Goal: Information Seeking & Learning: Learn about a topic

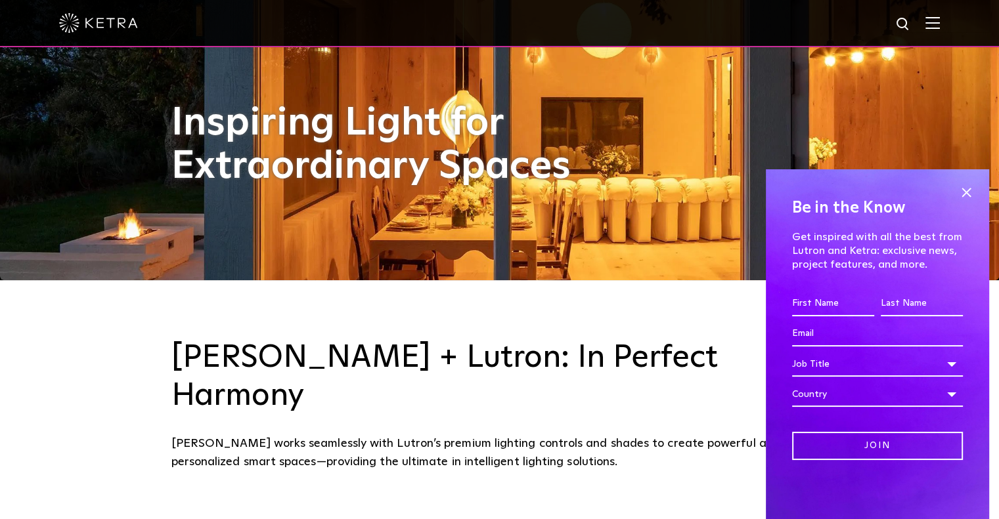
scroll to position [263, 0]
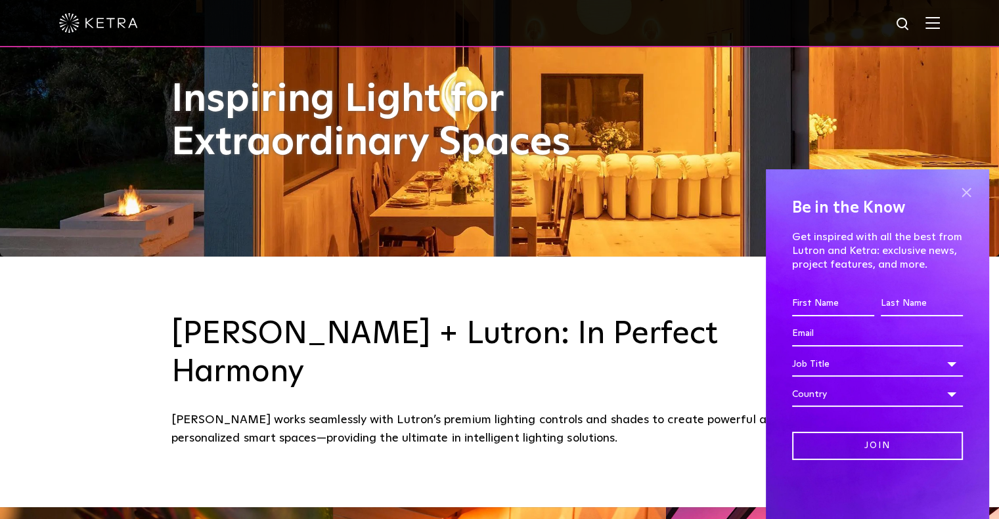
click at [968, 194] on span at bounding box center [966, 193] width 20 height 20
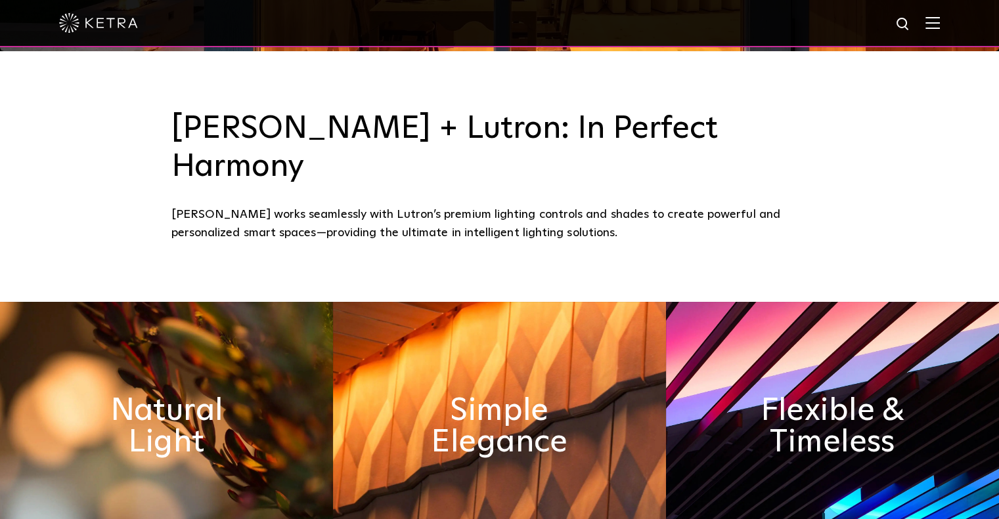
scroll to position [0, 0]
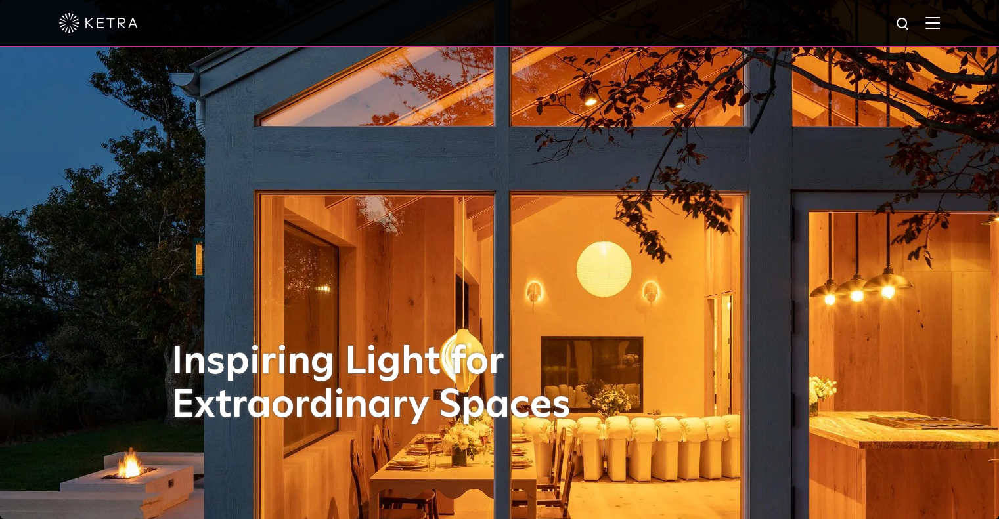
click at [936, 26] on img at bounding box center [932, 22] width 14 height 12
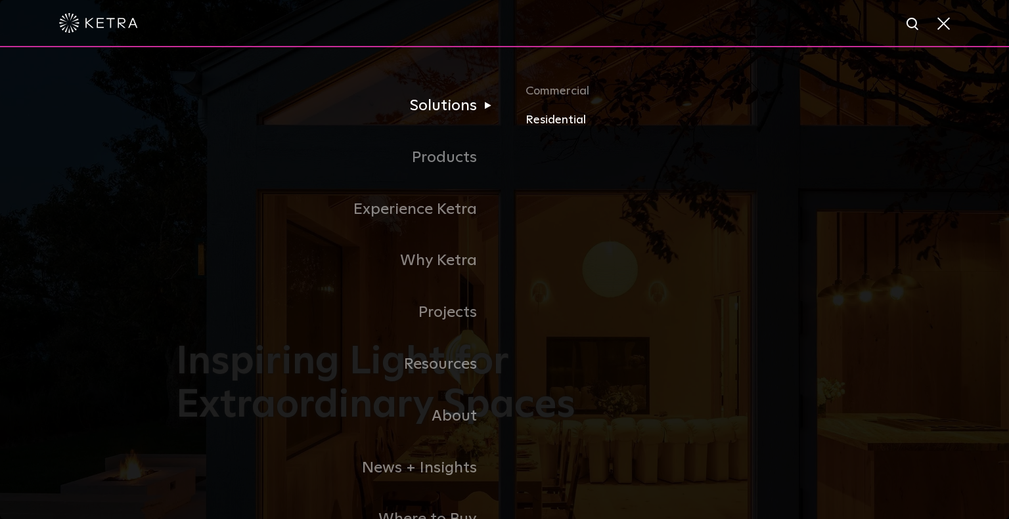
click at [542, 120] on link "Residential" at bounding box center [678, 120] width 307 height 19
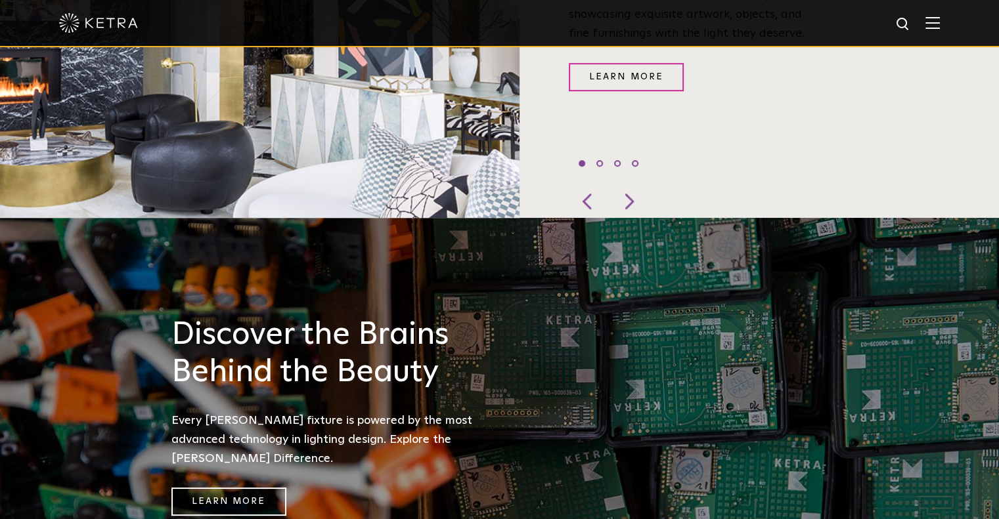
scroll to position [722, 0]
click at [951, 24] on div at bounding box center [499, 23] width 999 height 47
click at [940, 26] on img at bounding box center [932, 22] width 14 height 12
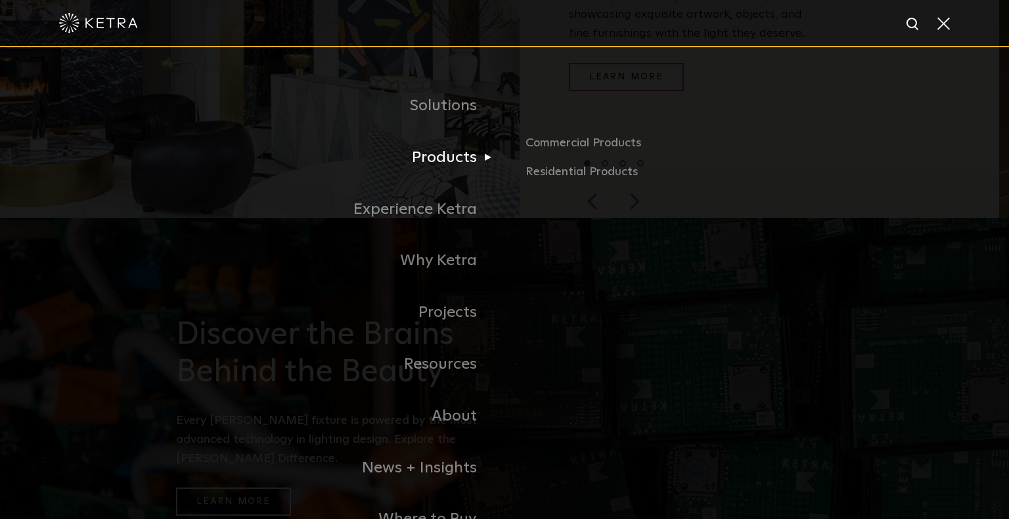
click at [431, 158] on link "Products" at bounding box center [340, 158] width 328 height 52
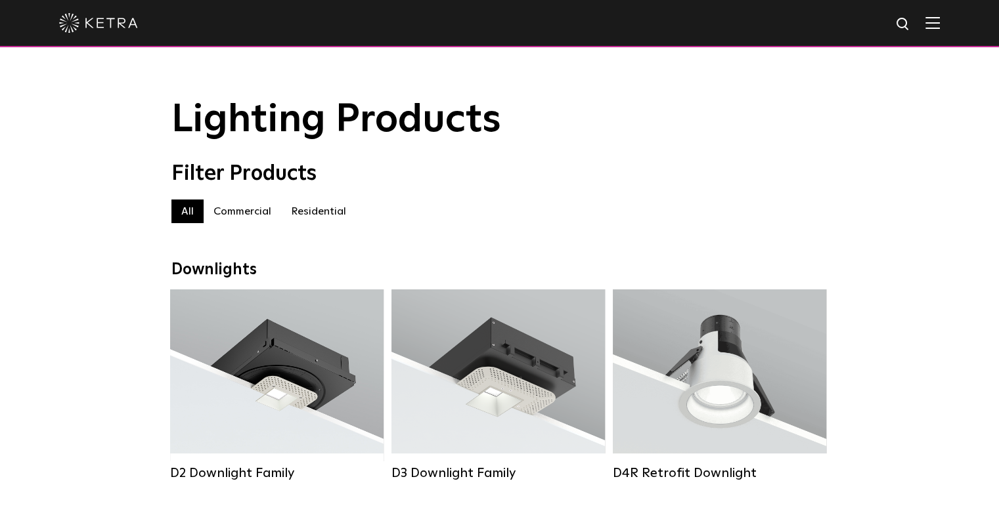
click at [318, 215] on label "Residential" at bounding box center [318, 212] width 75 height 24
click at [940, 34] on div at bounding box center [499, 23] width 881 height 46
click at [940, 23] on img at bounding box center [932, 22] width 14 height 12
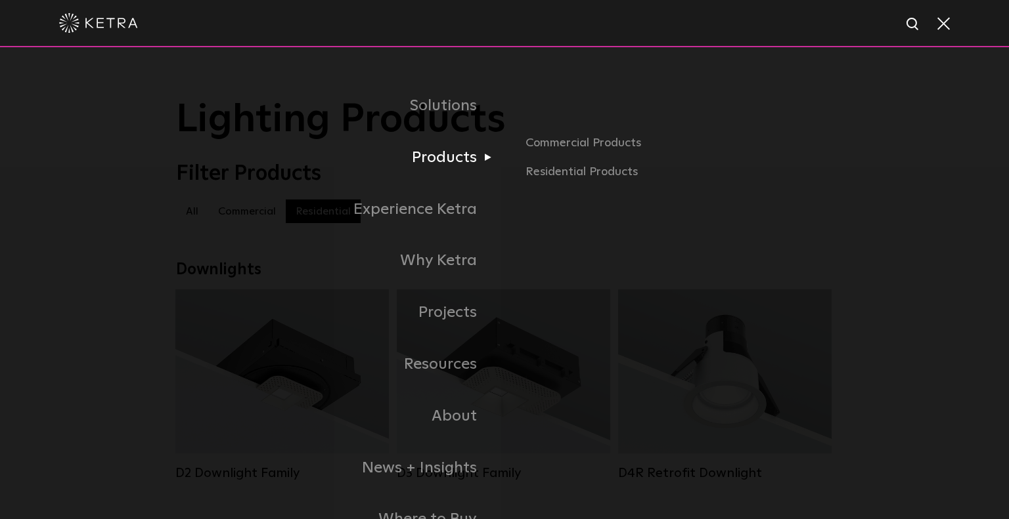
click at [473, 156] on link "Products" at bounding box center [340, 158] width 328 height 52
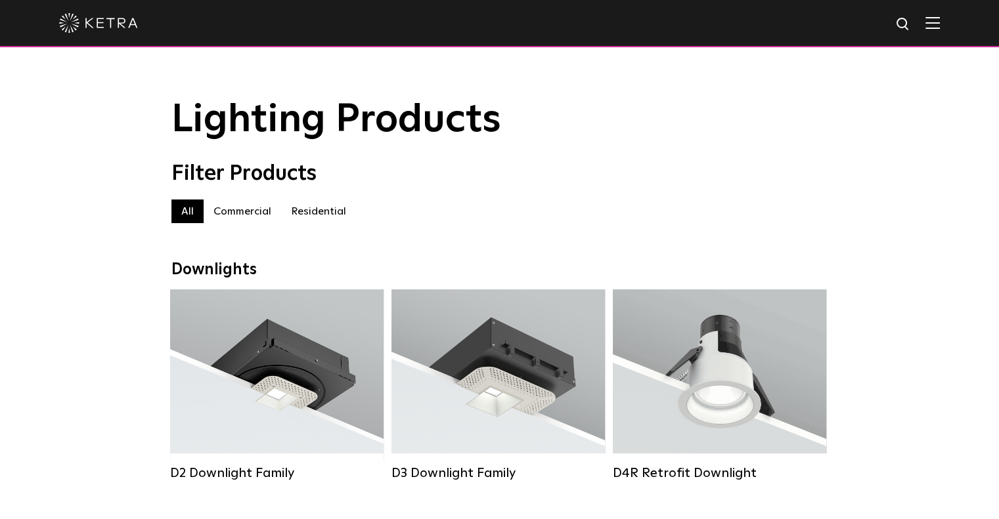
click at [320, 217] on label "Residential" at bounding box center [318, 212] width 75 height 24
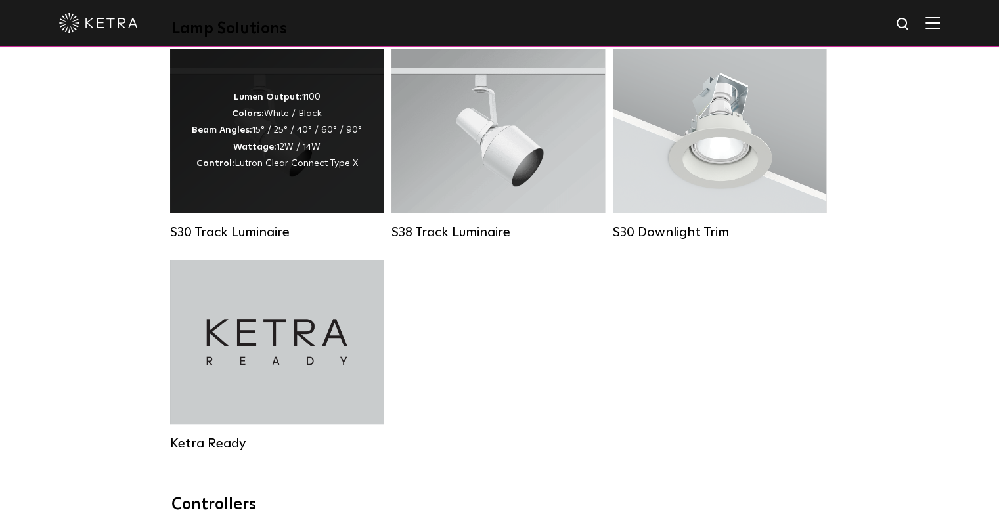
scroll to position [985, 0]
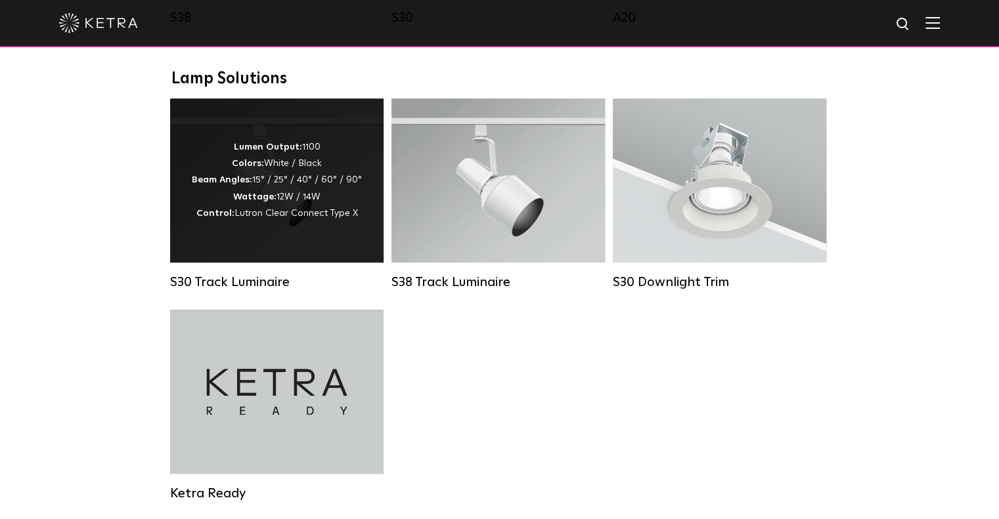
click at [245, 256] on div "Lumen Output: 1100 Colors: White / Black Beam Angles: 15° / 25° / 40° / 60° / 9…" at bounding box center [276, 181] width 213 height 164
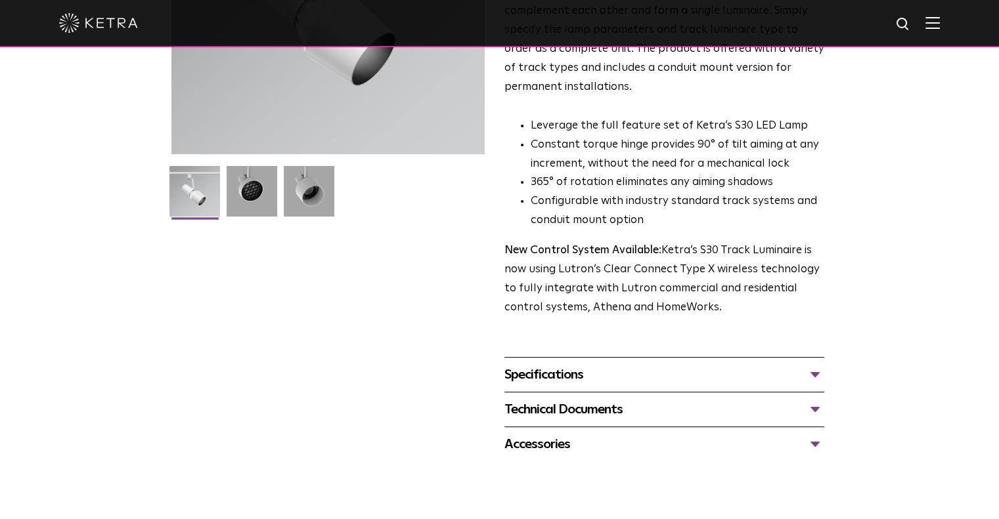
scroll to position [263, 0]
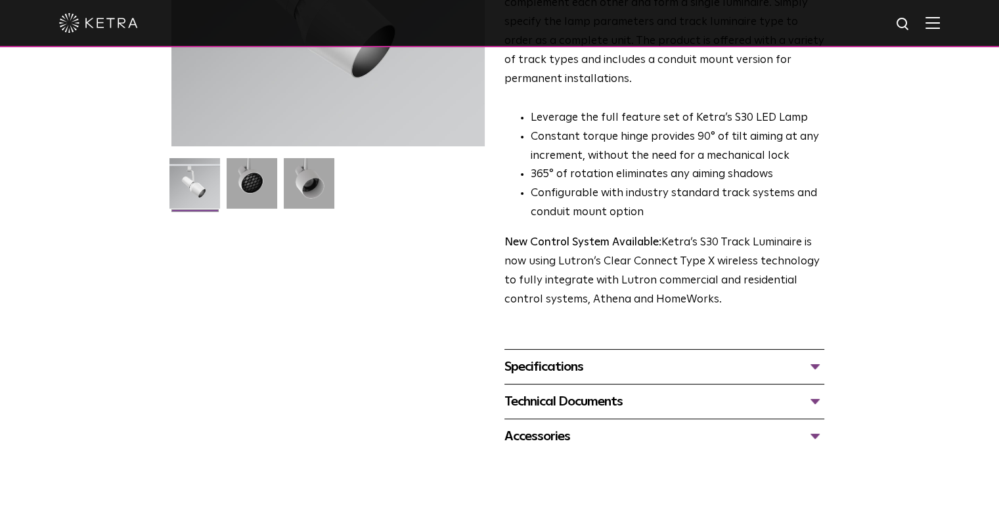
click at [680, 357] on div "Specifications" at bounding box center [664, 367] width 320 height 21
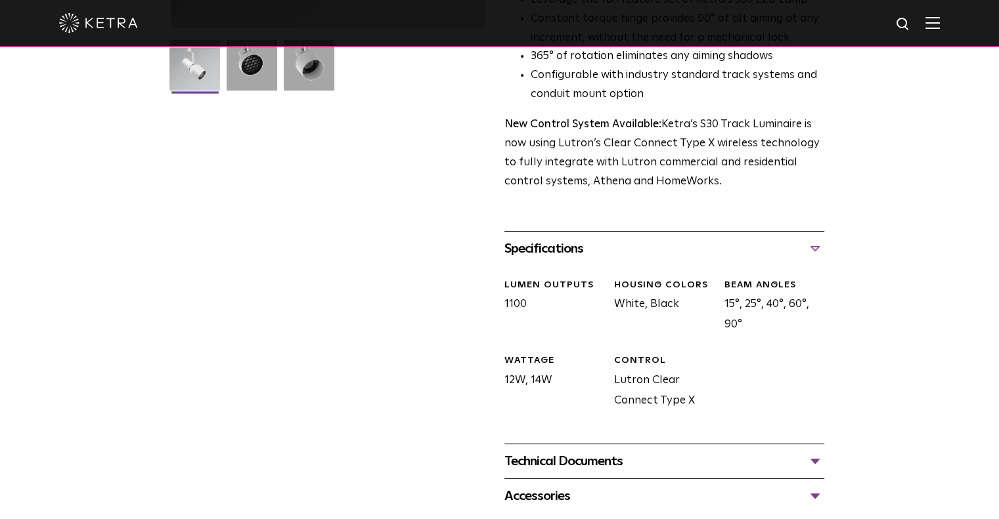
scroll to position [394, 0]
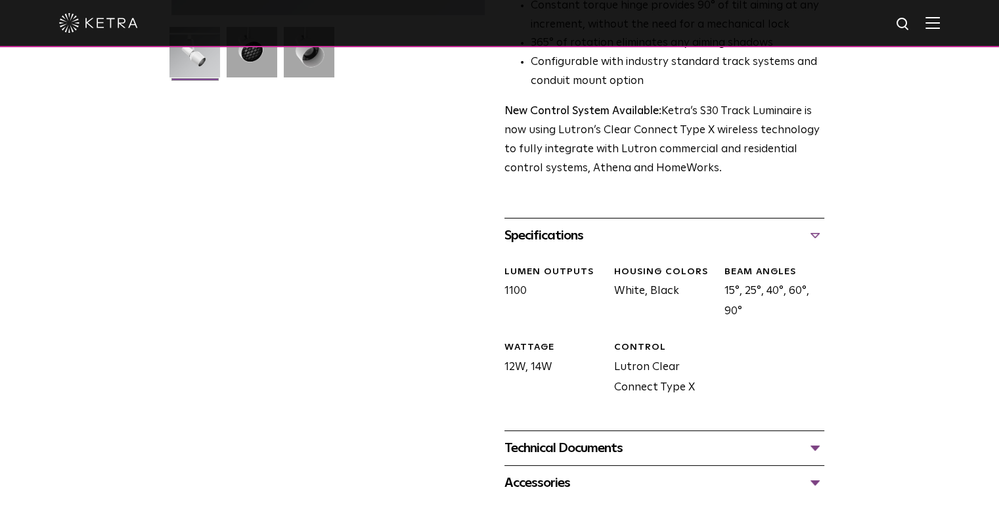
click at [680, 438] on div "Technical Documents" at bounding box center [664, 448] width 320 height 21
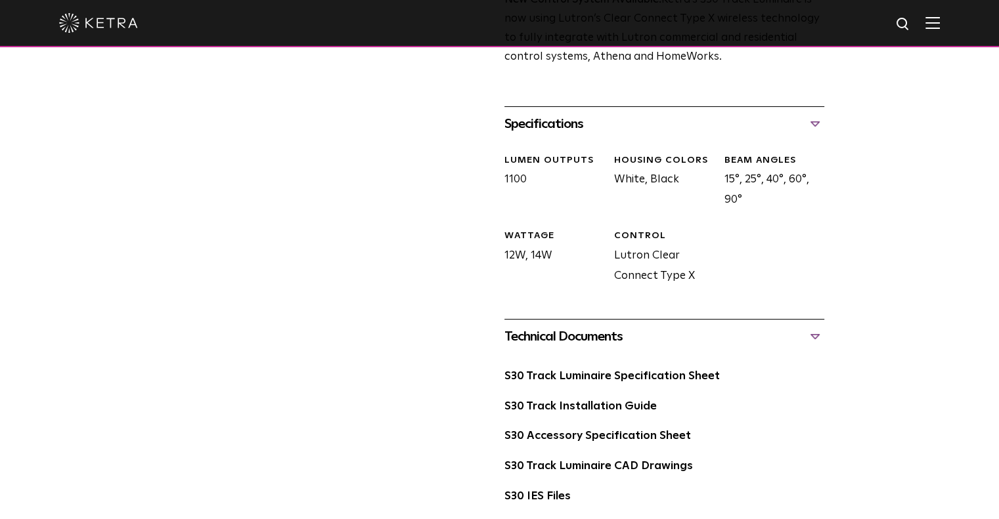
scroll to position [525, 0]
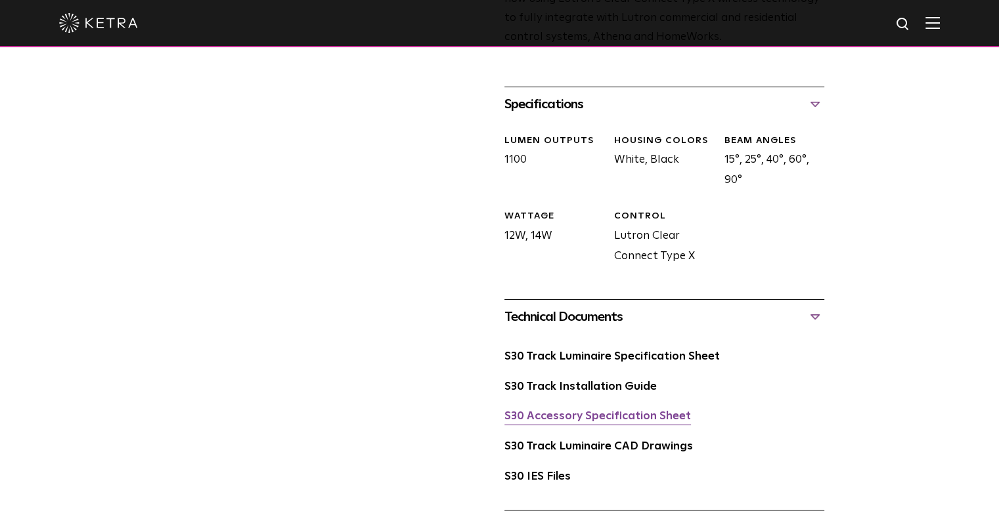
click at [641, 411] on link "S30 Accessory Specification Sheet" at bounding box center [597, 416] width 187 height 11
click at [616, 351] on link "S30 Track Luminaire Specification Sheet" at bounding box center [611, 356] width 215 height 11
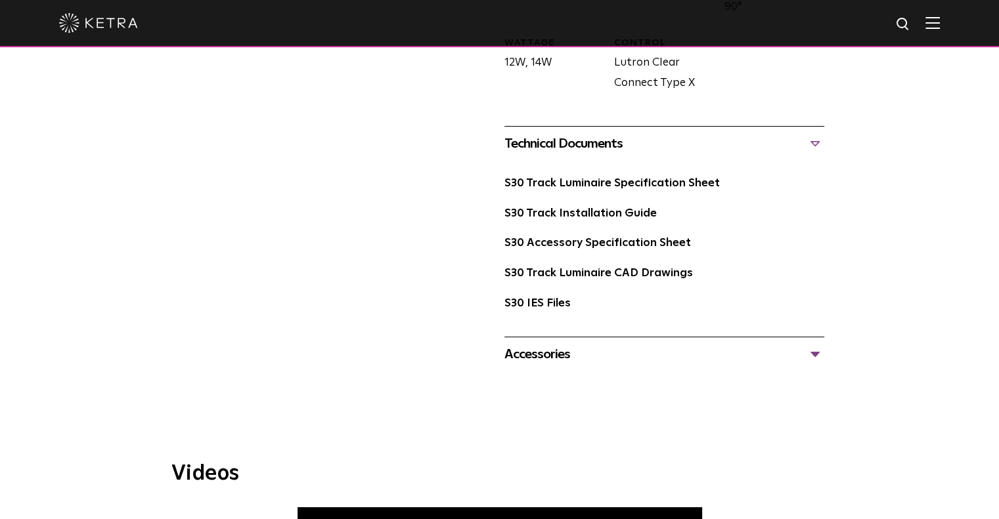
scroll to position [722, 0]
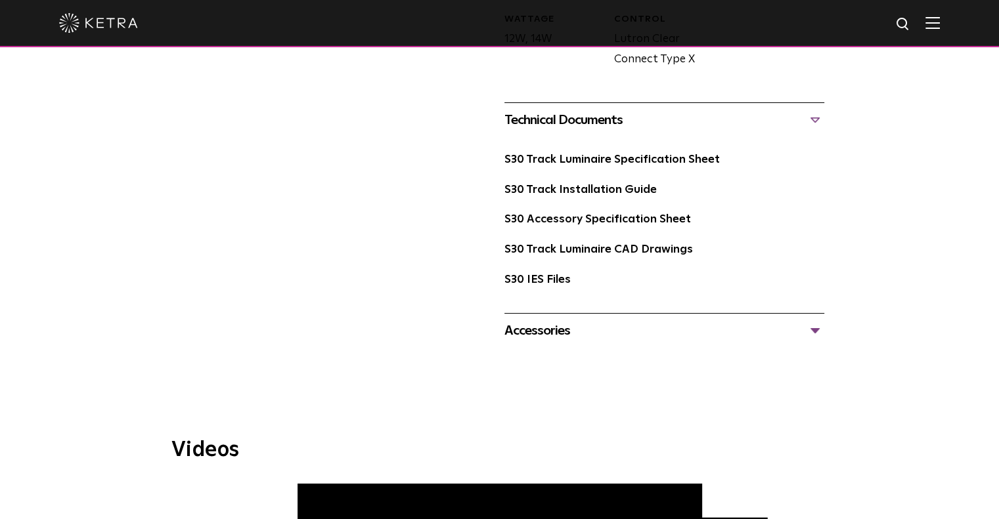
click at [640, 320] on div "Accessories" at bounding box center [664, 330] width 320 height 21
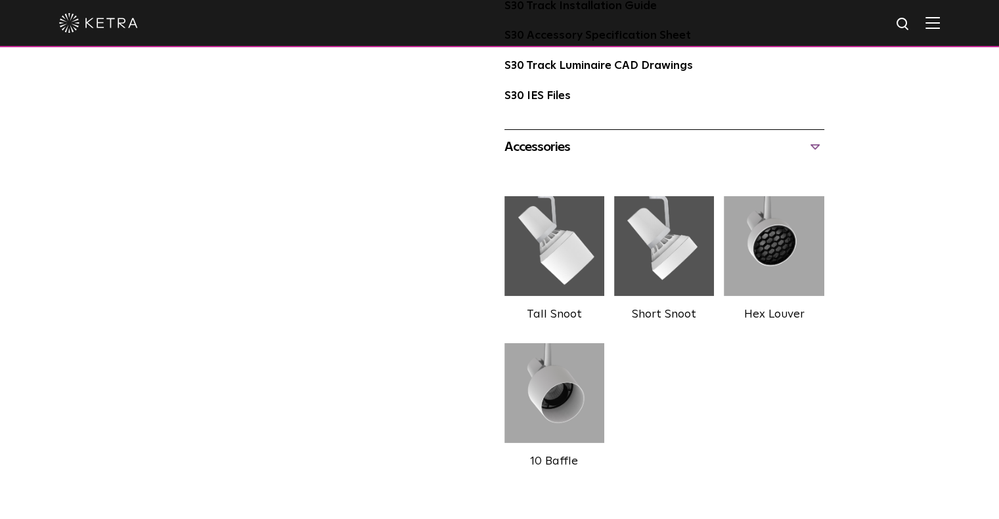
scroll to position [919, 0]
